Goal: Find specific page/section: Find specific page/section

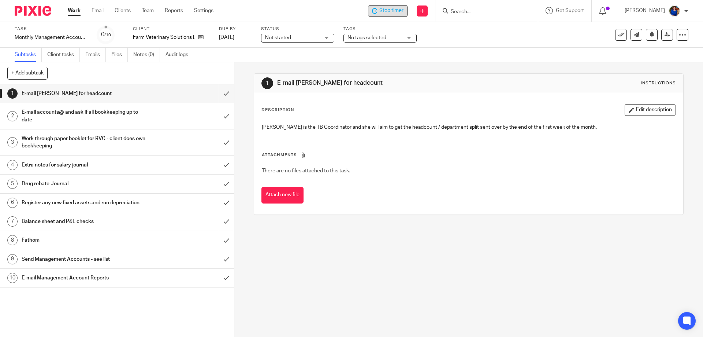
click at [398, 11] on span "Stop timer" at bounding box center [392, 11] width 24 height 8
click at [452, 11] on input "Search" at bounding box center [483, 12] width 66 height 7
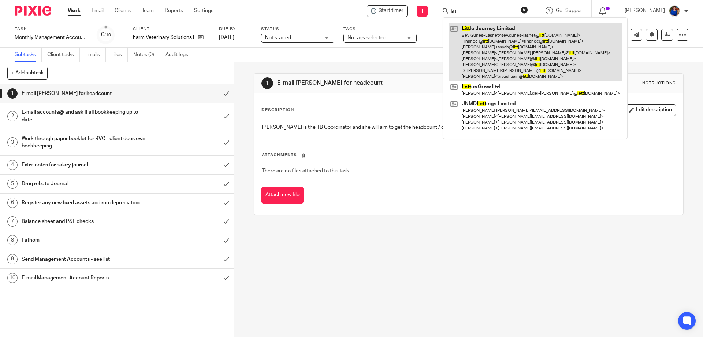
type input "litt"
click at [509, 64] on link at bounding box center [535, 52] width 173 height 58
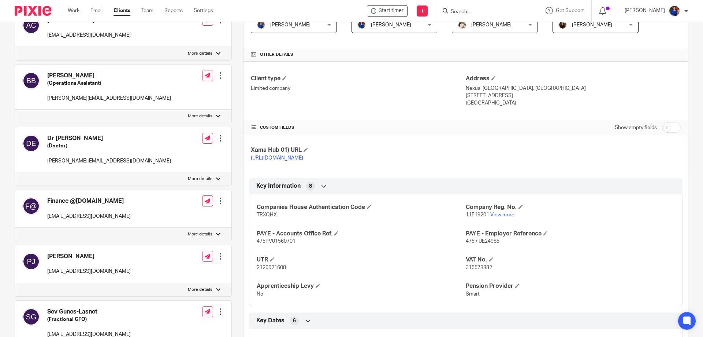
scroll to position [183, 0]
